Goal: Find specific page/section: Find specific page/section

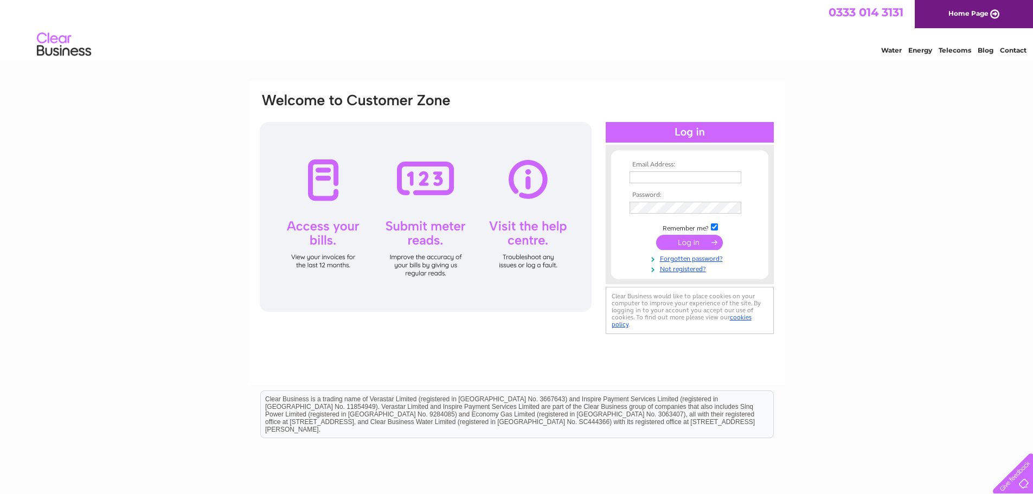
type input "[EMAIL_ADDRESS][DOMAIN_NAME]"
click at [689, 241] on input "submit" at bounding box center [689, 242] width 67 height 15
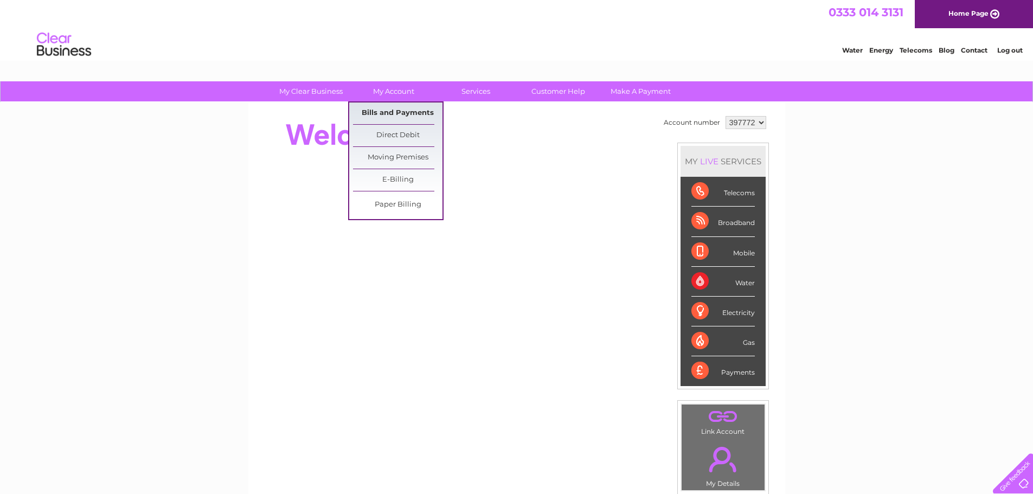
click at [383, 111] on link "Bills and Payments" at bounding box center [397, 113] width 89 height 22
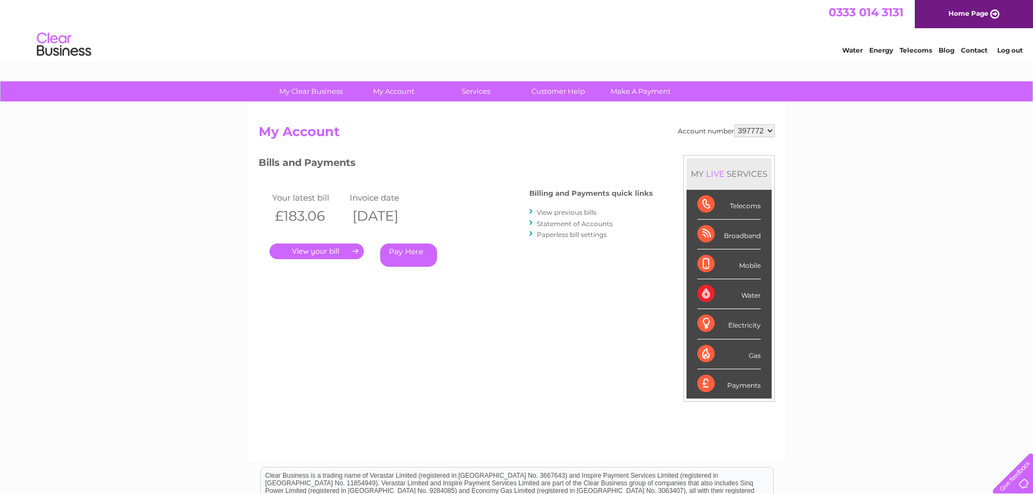
click at [321, 253] on link "." at bounding box center [316, 251] width 94 height 16
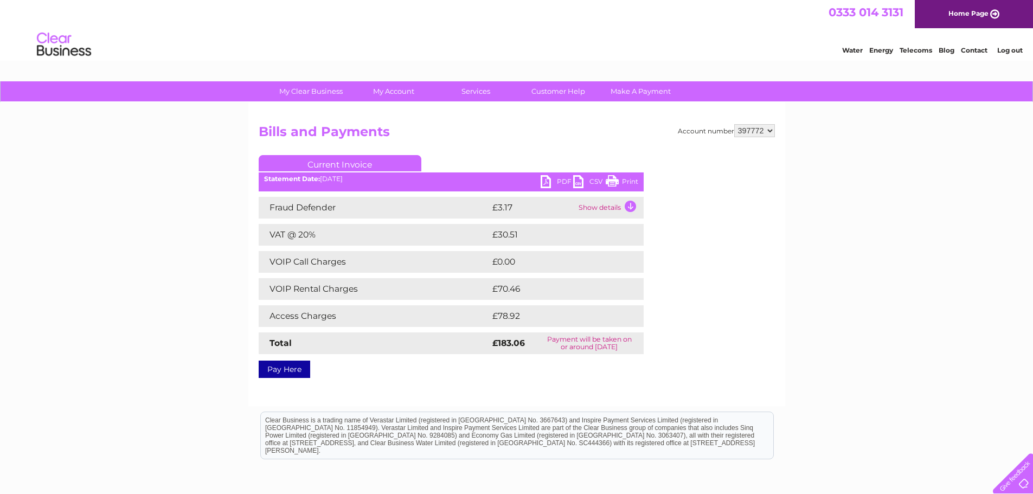
drag, startPoint x: 618, startPoint y: 180, endPoint x: 793, endPoint y: 15, distance: 240.5
click at [618, 180] on link "Print" at bounding box center [622, 183] width 33 height 16
